Goal: Check status

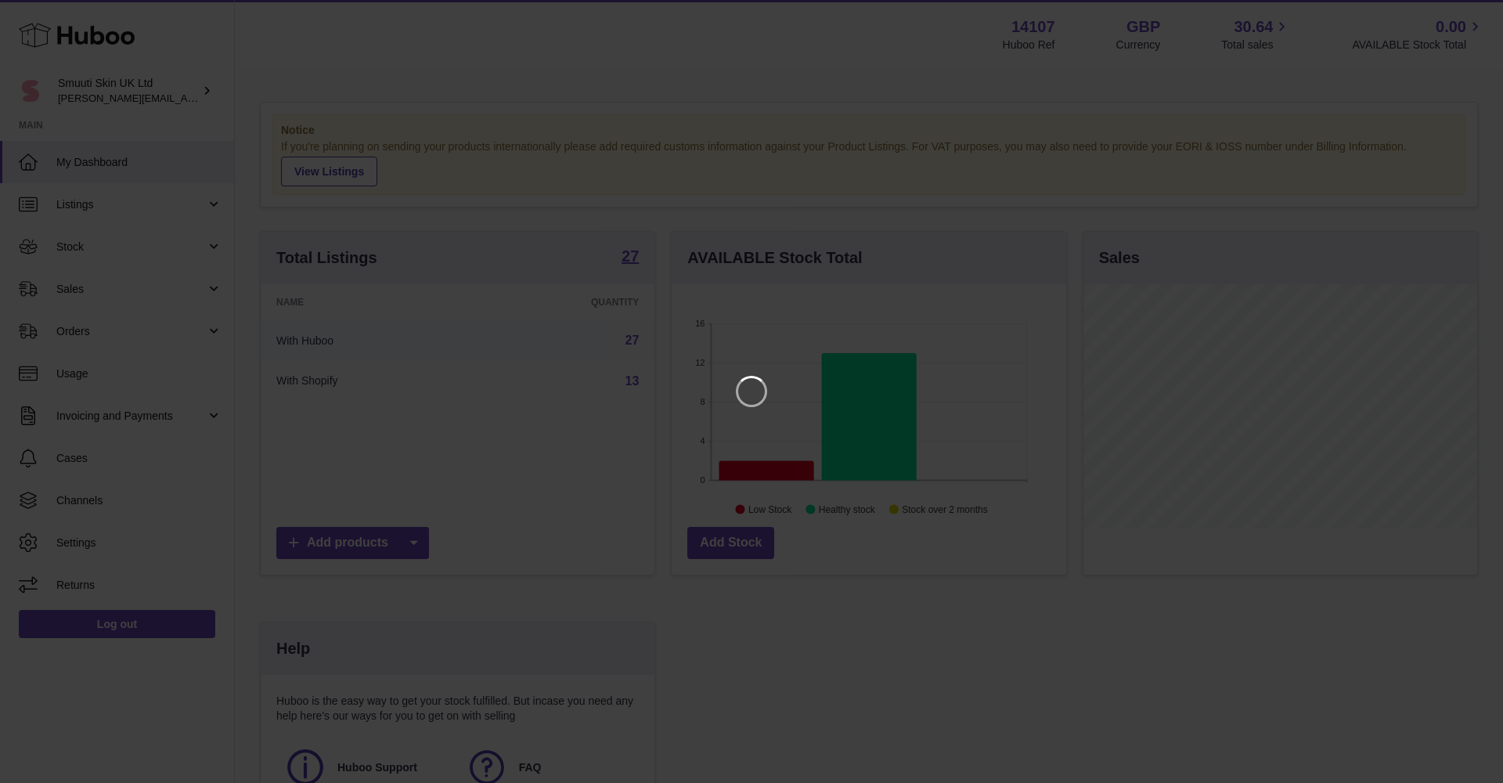
scroll to position [244, 395]
click at [1467, 18] on icon "Close" at bounding box center [1462, 14] width 13 height 13
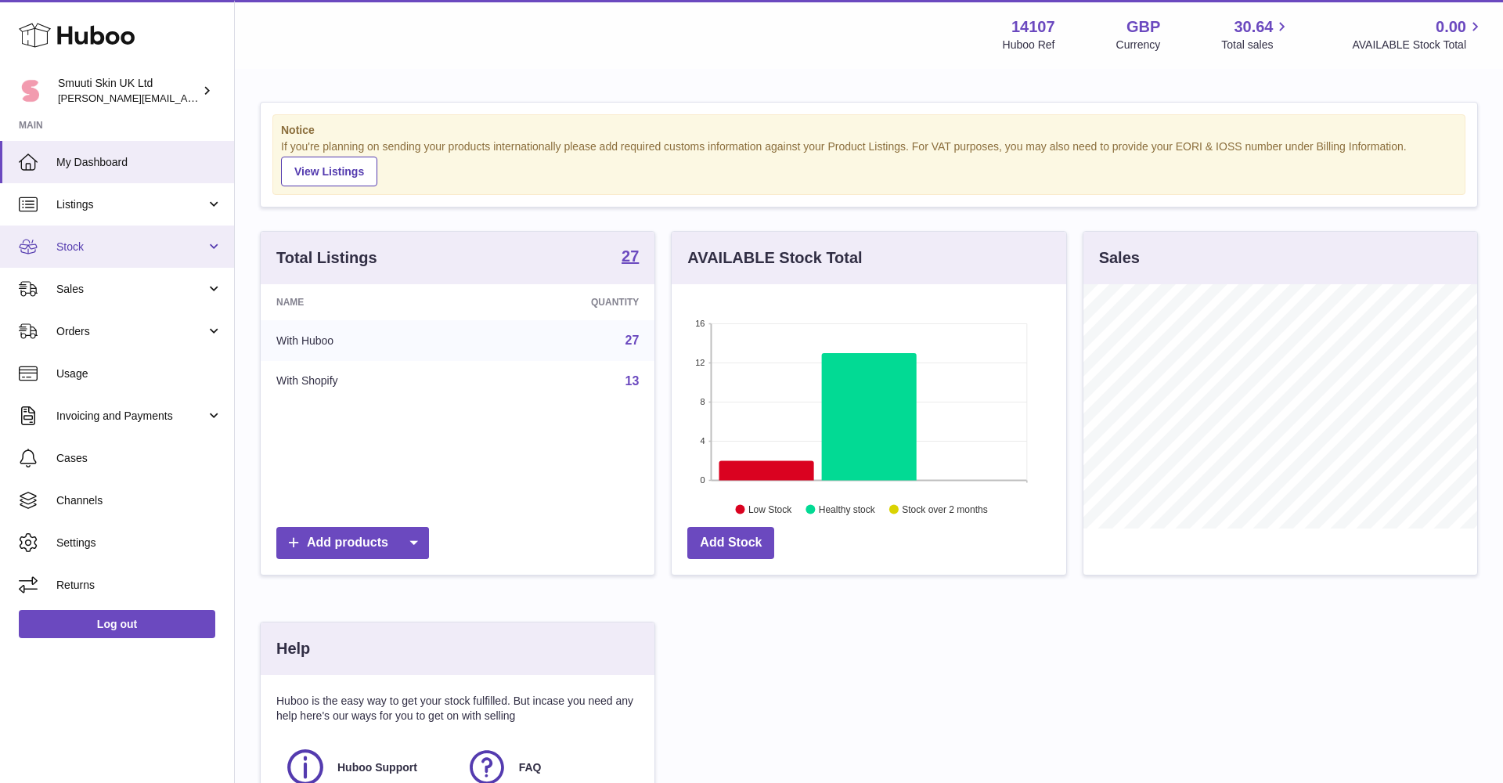
click at [223, 241] on link "Stock" at bounding box center [117, 246] width 234 height 42
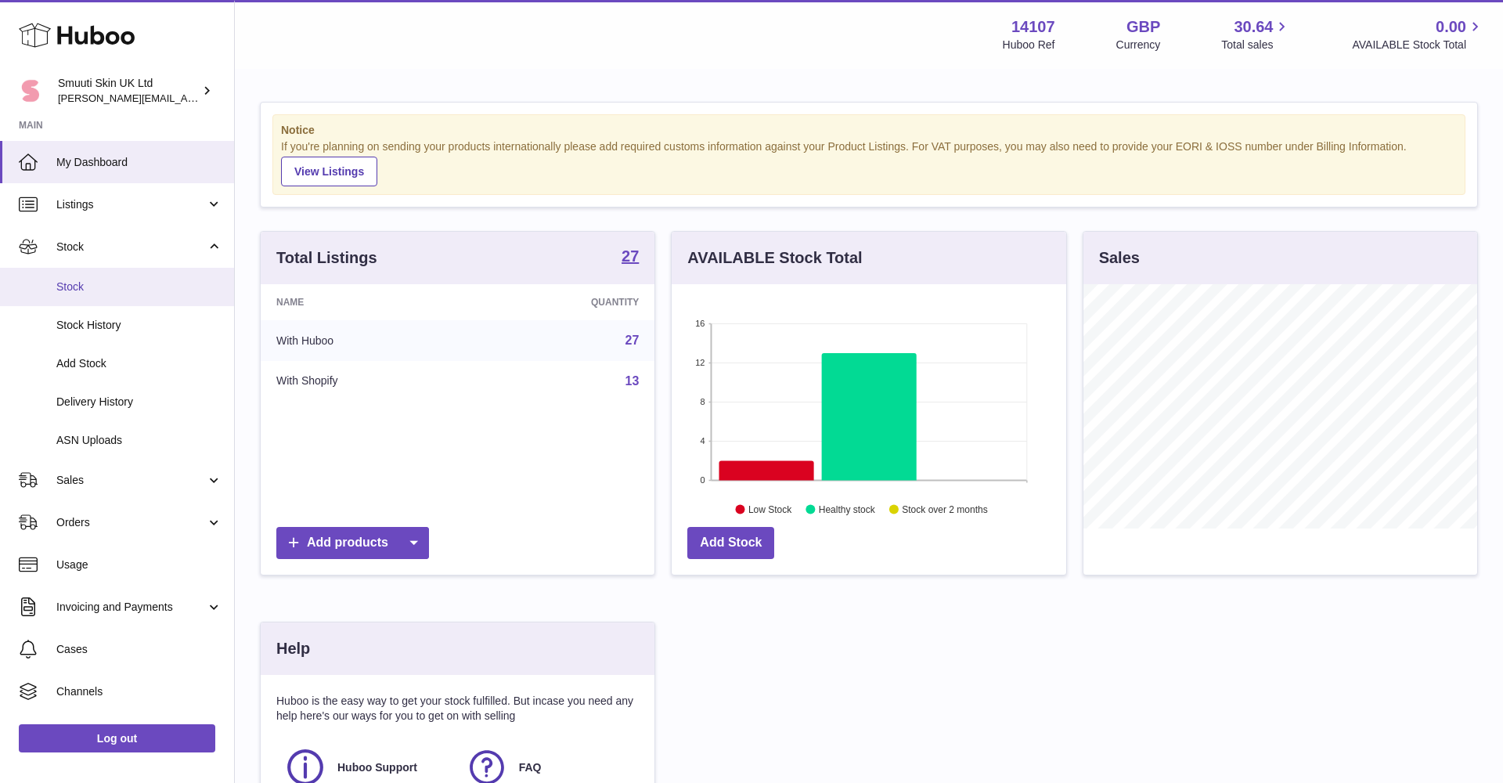
click at [137, 294] on link "Stock" at bounding box center [117, 287] width 234 height 38
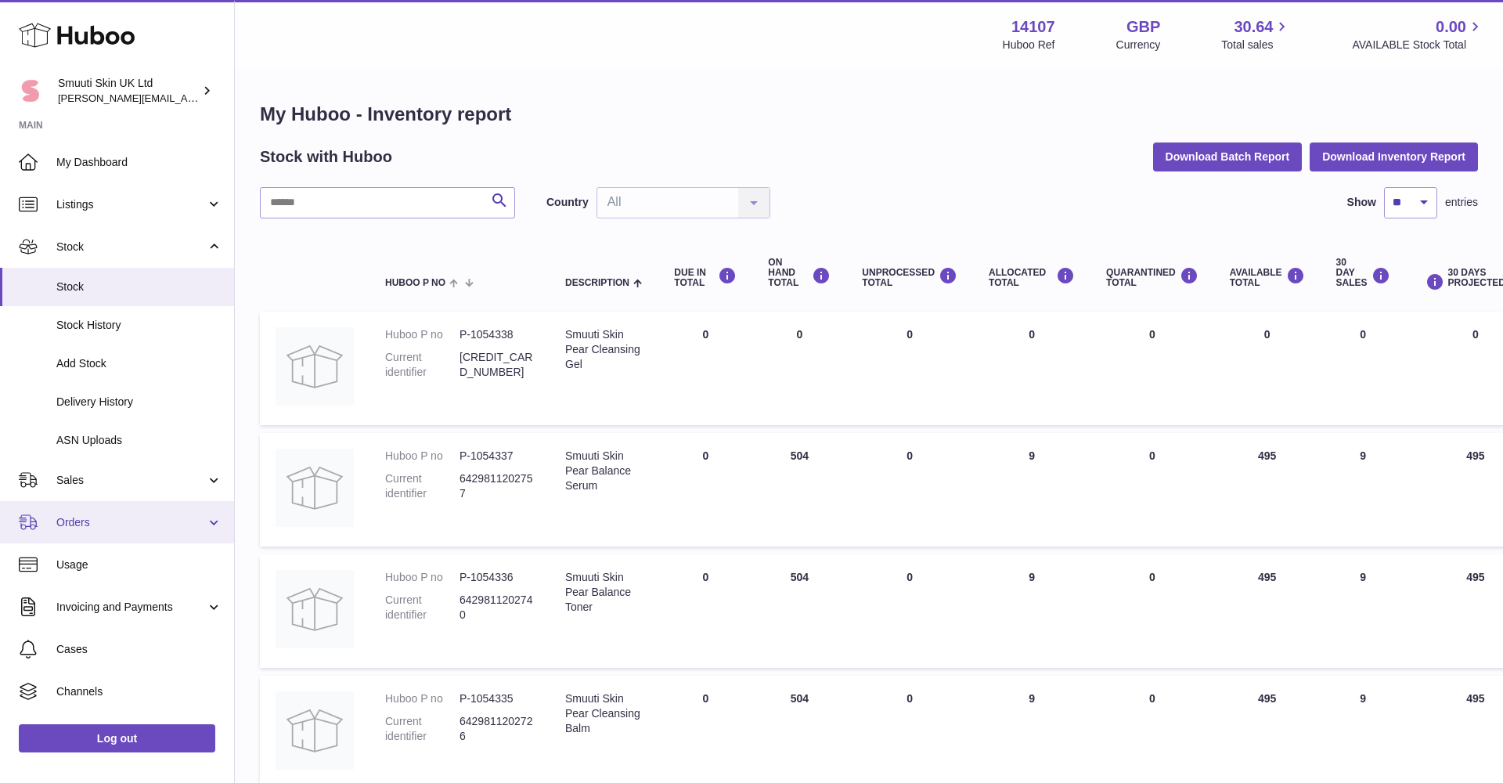
click at [218, 519] on link "Orders" at bounding box center [117, 522] width 234 height 42
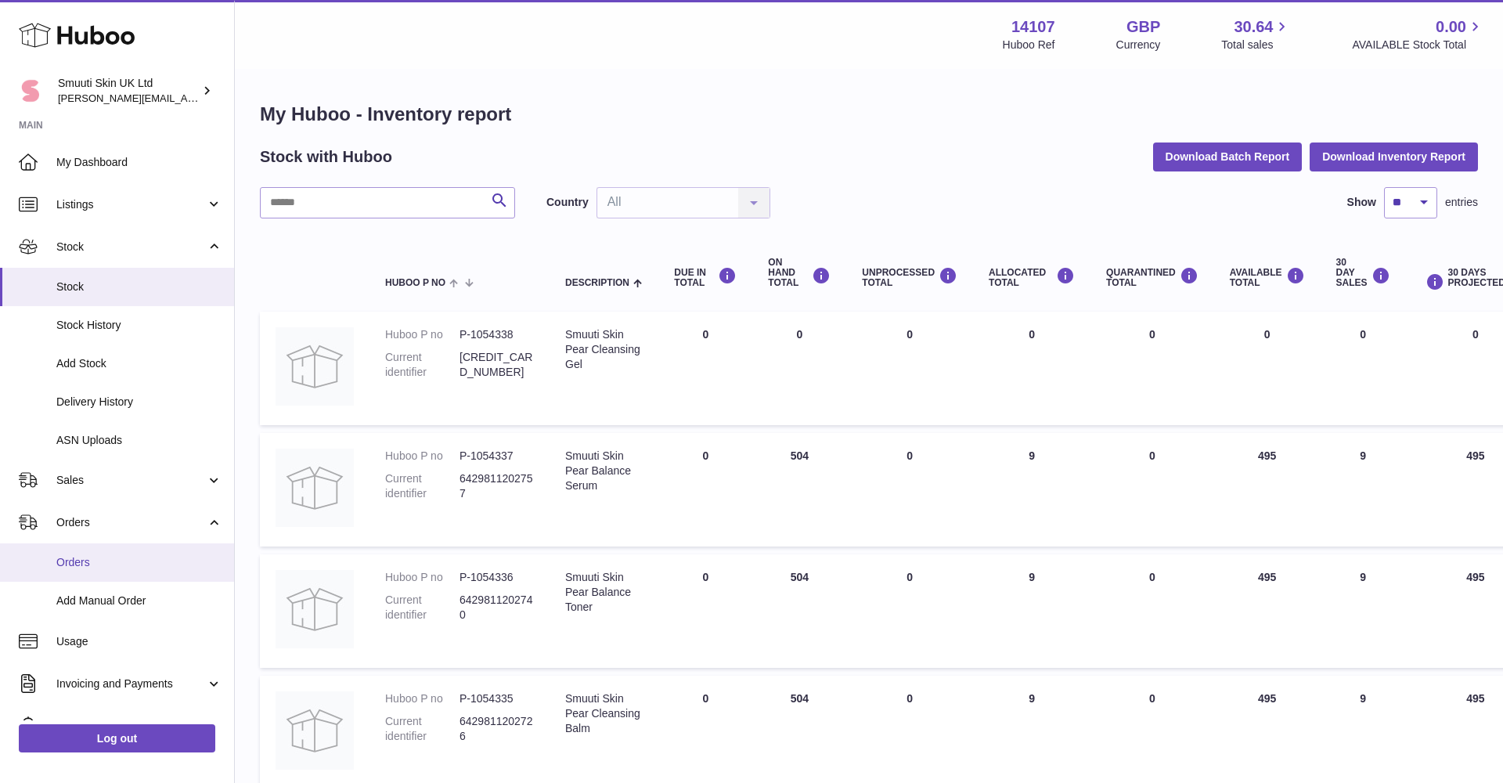
click at [110, 555] on span "Orders" at bounding box center [139, 562] width 166 height 15
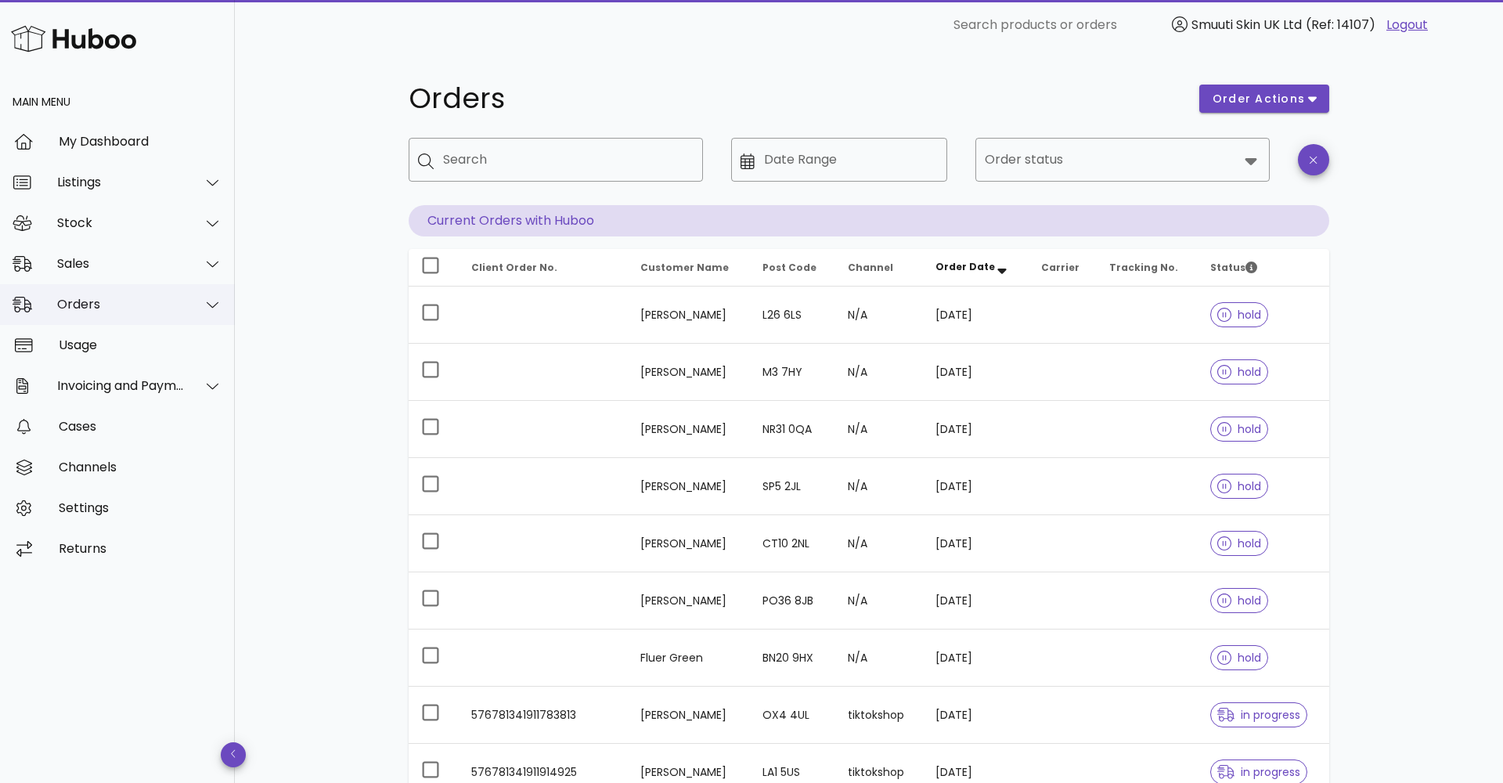
click at [201, 307] on div at bounding box center [204, 304] width 38 height 39
click at [1276, 87] on button "order actions" at bounding box center [1264, 99] width 130 height 28
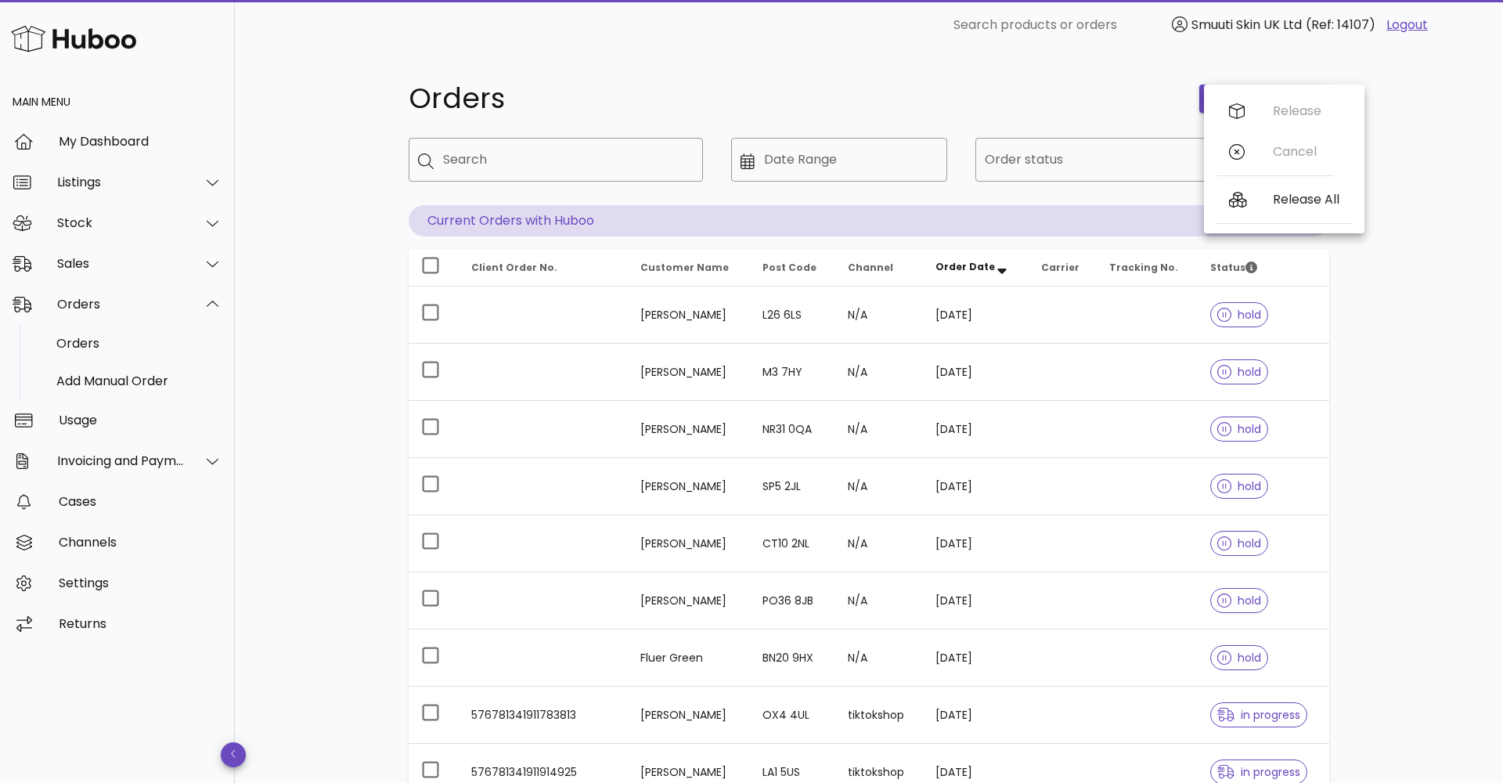
click at [1276, 87] on div "Release Cancel Release All" at bounding box center [1284, 159] width 160 height 149
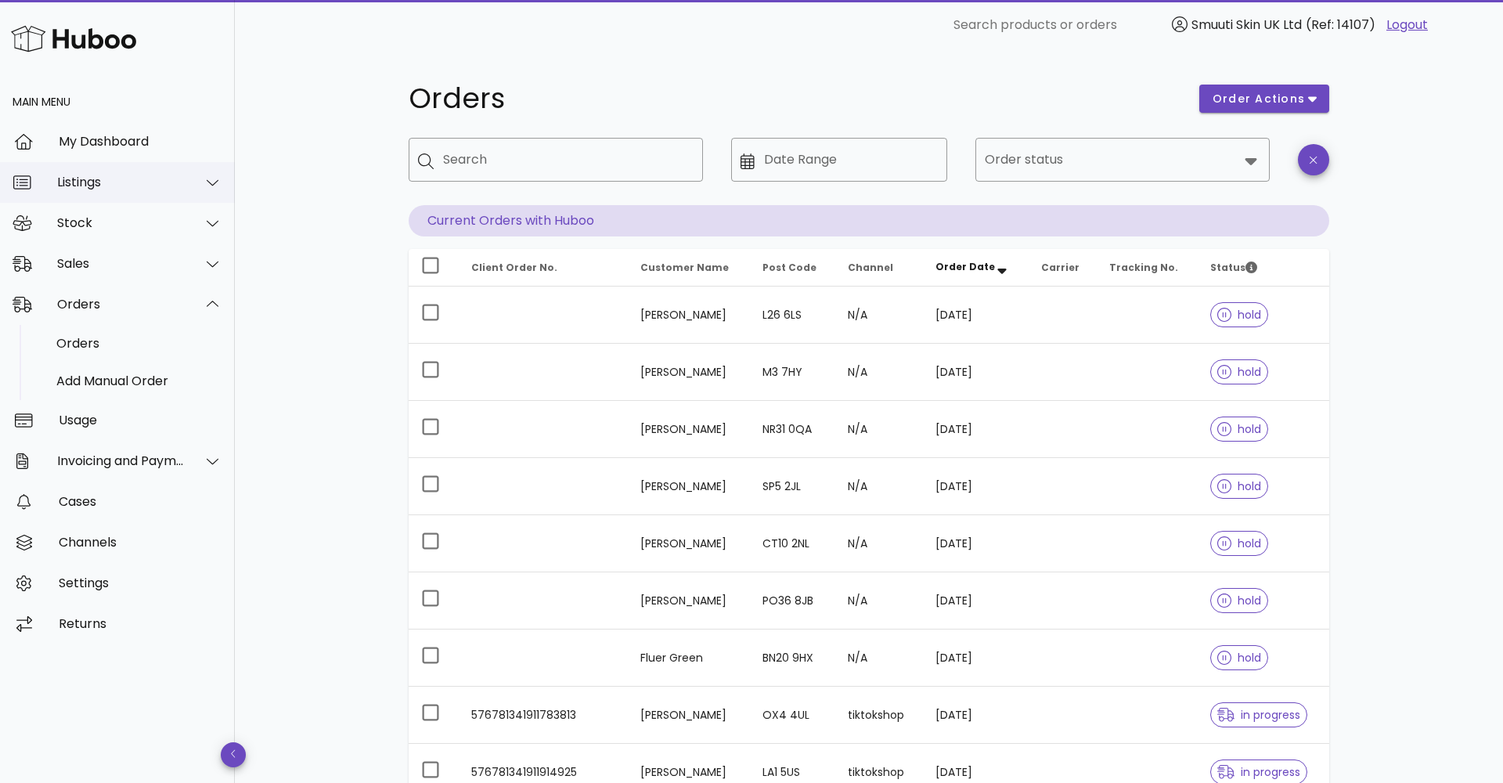
click at [212, 173] on div at bounding box center [204, 182] width 38 height 39
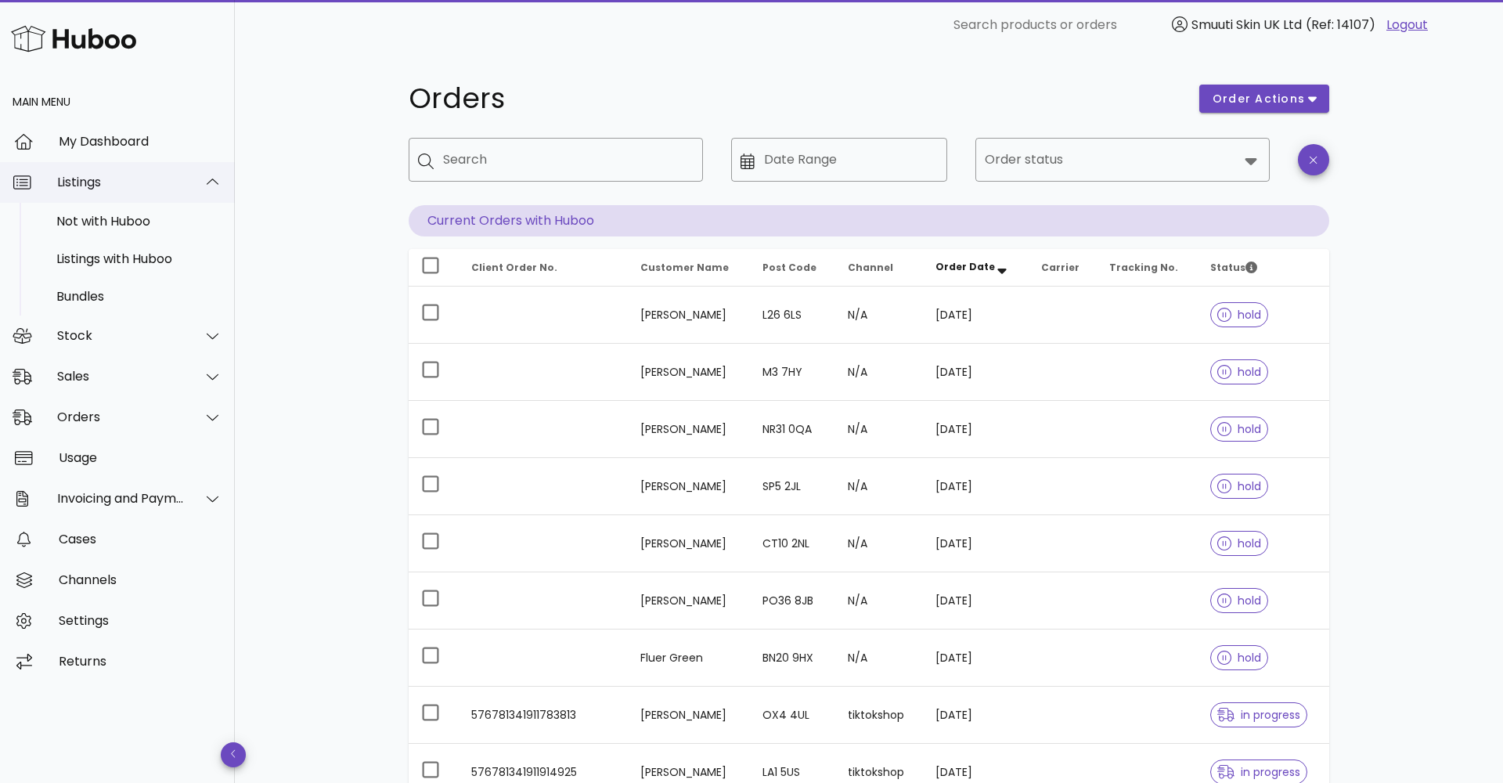
click at [212, 174] on div at bounding box center [204, 182] width 38 height 39
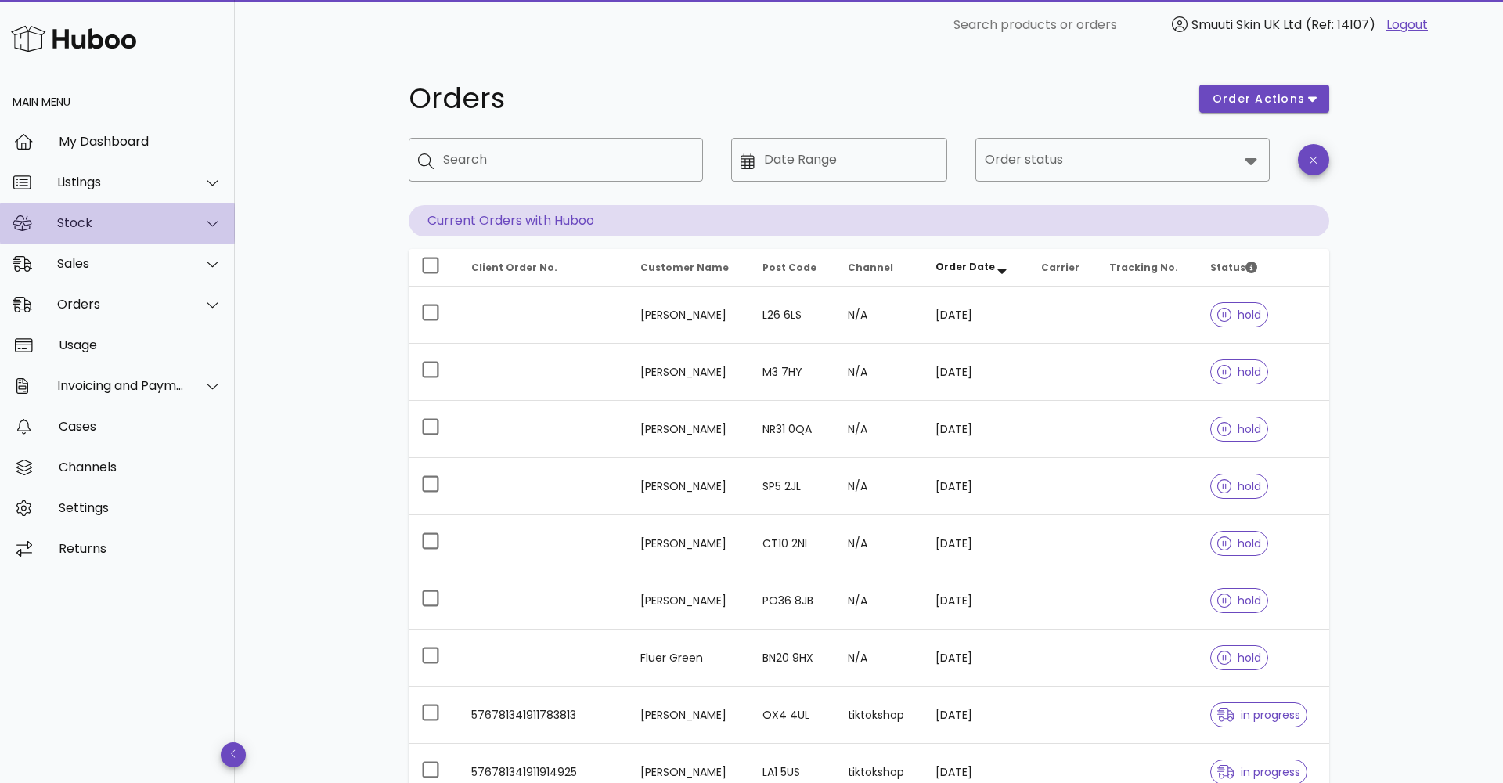
click at [209, 220] on icon at bounding box center [213, 223] width 12 height 14
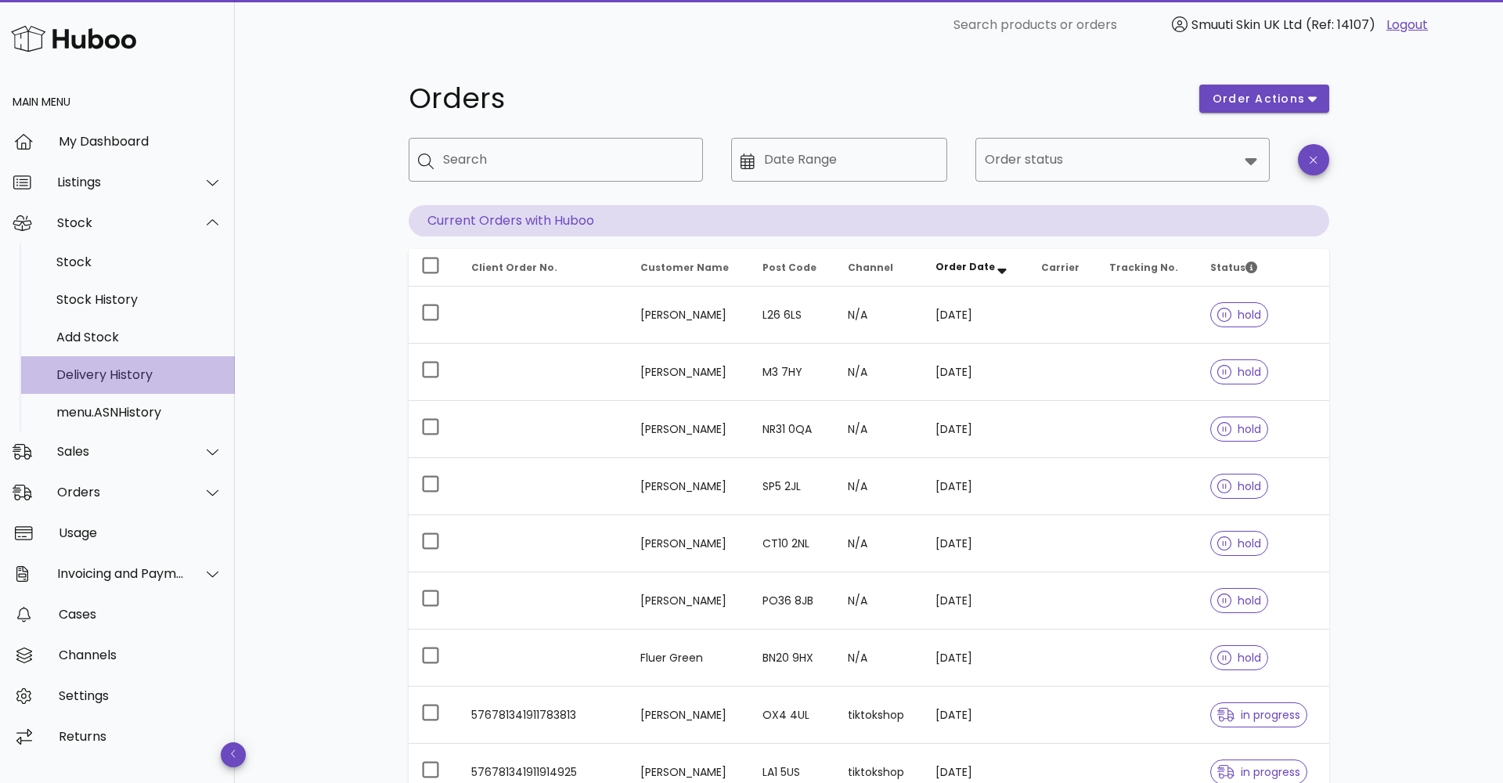
click at [90, 370] on div "Delivery History" at bounding box center [139, 374] width 166 height 15
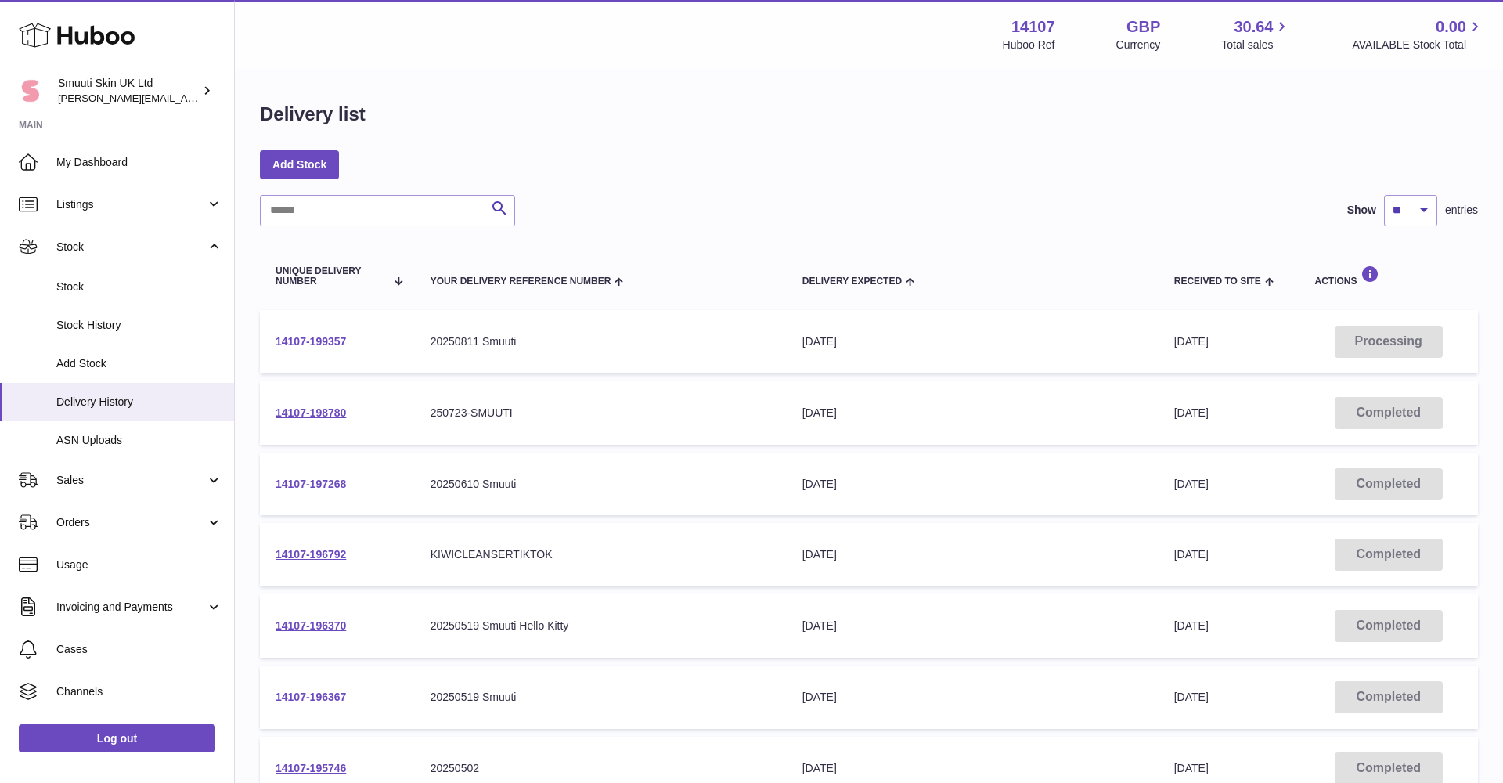
click at [297, 344] on link "14107-199357" at bounding box center [311, 341] width 70 height 13
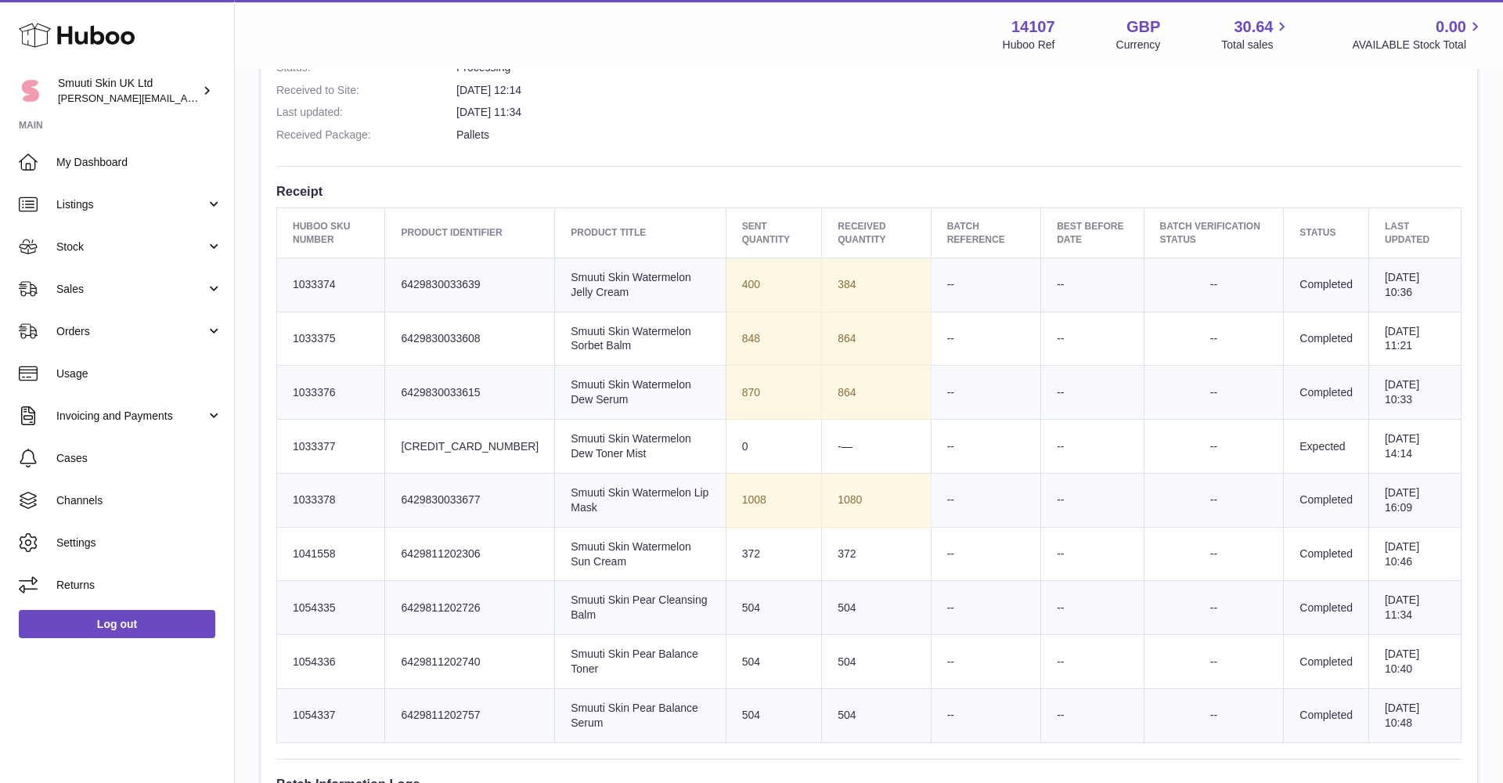
scroll to position [514, 0]
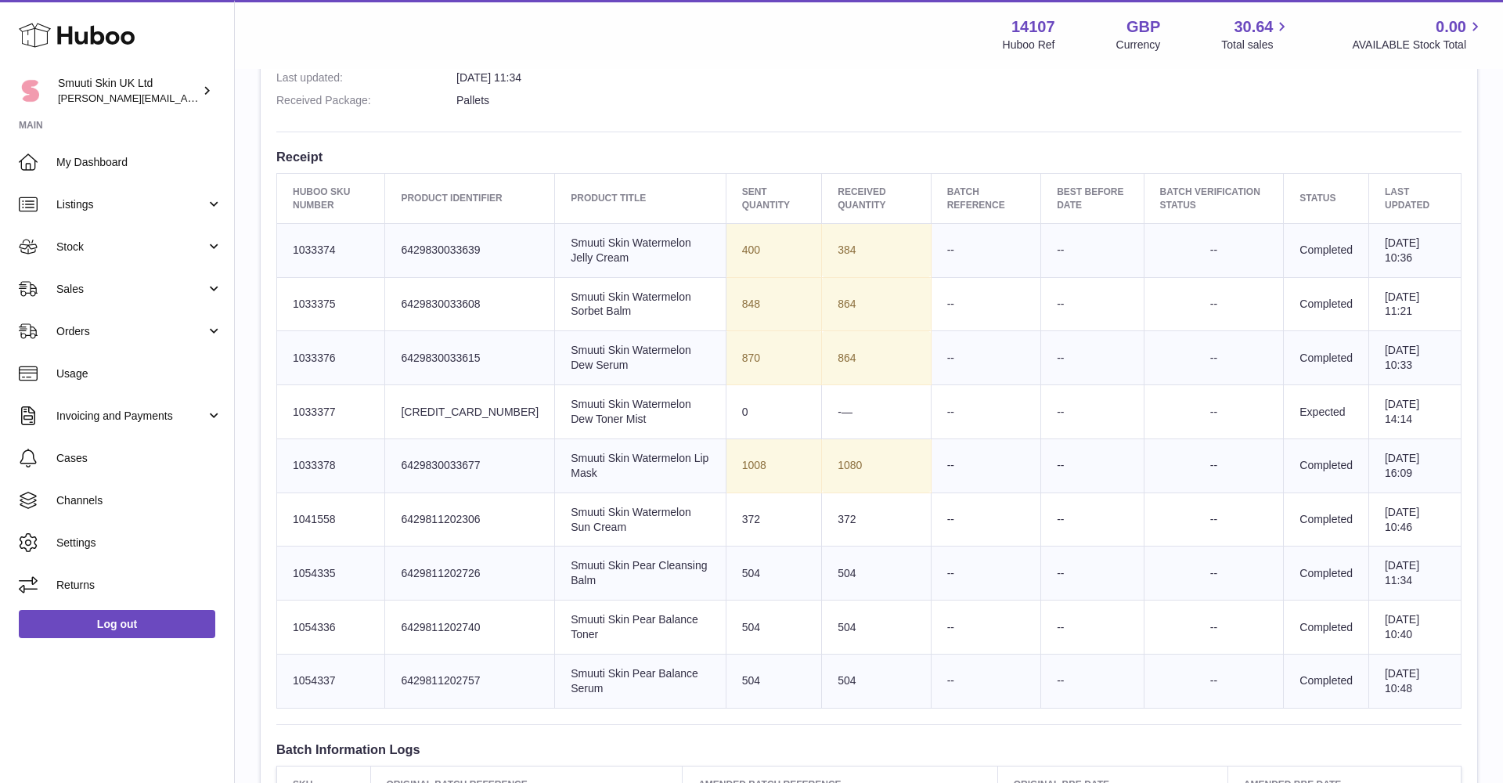
click at [557, 416] on td "Product title Smuuti Skin Watermelon Dew Toner Mist" at bounding box center [640, 412] width 171 height 54
